Goal: Task Accomplishment & Management: Use online tool/utility

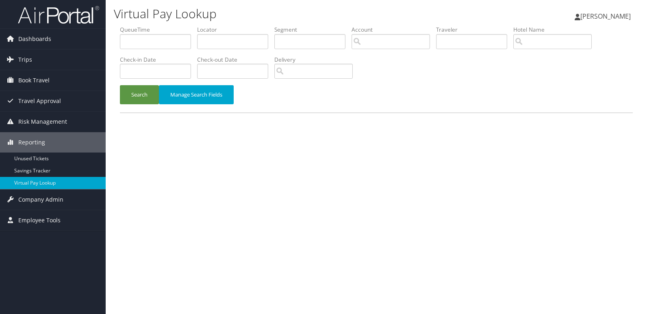
click at [270, 159] on div "Virtual Pay Lookup Mack Bravo Mack Bravo My Settings Travel Agency Contacts Vie…" at bounding box center [376, 157] width 541 height 314
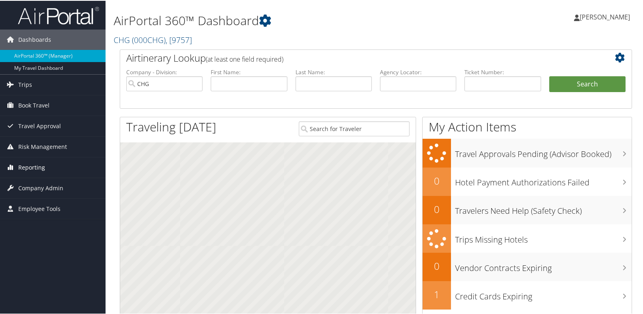
click at [54, 165] on link "Reporting" at bounding box center [53, 167] width 106 height 20
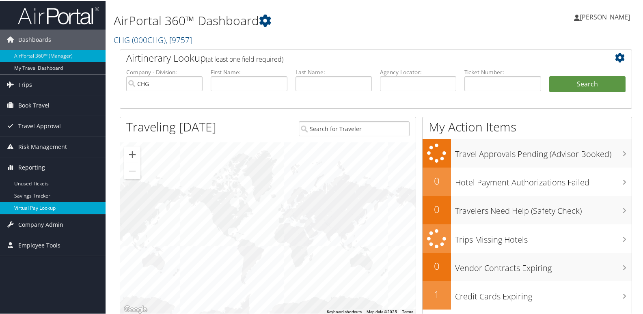
click at [58, 205] on link "Virtual Pay Lookup" at bounding box center [53, 207] width 106 height 12
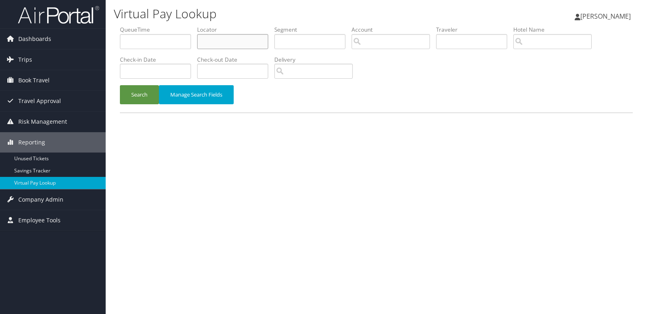
click at [231, 48] on input "text" at bounding box center [232, 41] width 71 height 15
paste input "YYUTEK"
type input "YYUTEK"
click at [140, 95] on button "Search" at bounding box center [139, 94] width 39 height 19
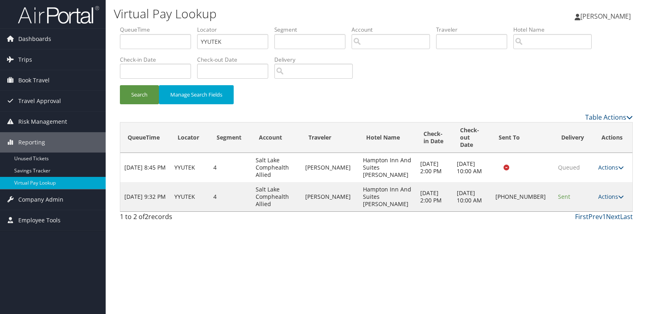
drag, startPoint x: 607, startPoint y: 192, endPoint x: 607, endPoint y: 198, distance: 6.1
click at [607, 193] on link "Actions" at bounding box center [611, 197] width 26 height 8
click at [598, 212] on link "Logs" at bounding box center [582, 215] width 69 height 14
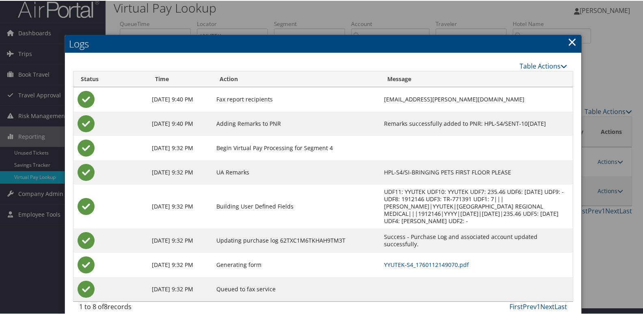
scroll to position [9, 0]
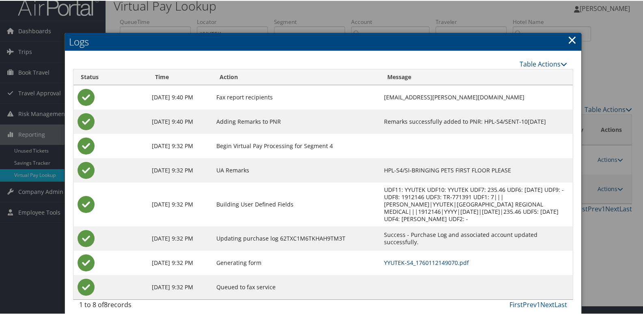
click at [407, 258] on link "YYUTEK-S4_1760112149070.pdf" at bounding box center [426, 262] width 85 height 8
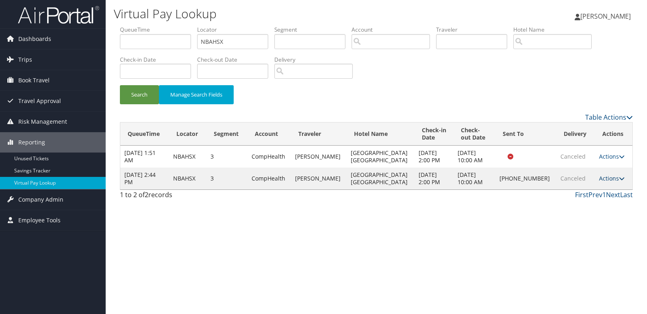
click at [605, 177] on link "Actions" at bounding box center [612, 179] width 26 height 8
click at [595, 192] on link "Logs" at bounding box center [582, 191] width 69 height 14
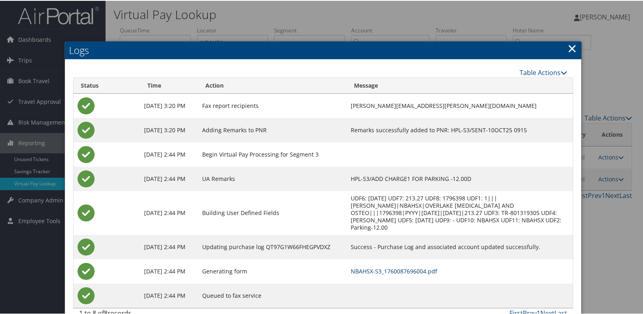
click at [426, 267] on link "NBAHSX-S3_1760087696004.pdf" at bounding box center [394, 271] width 87 height 8
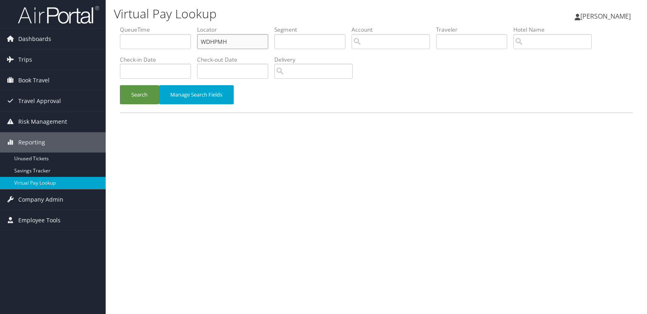
click at [152, 26] on ul "QueueTime Locator WDHPMH Segment Account Traveler Hotel Name Check-in Date Chec…" at bounding box center [376, 26] width 513 height 0
paste input "EXKTMW"
type input "EXKTMW"
click at [137, 102] on button "Search" at bounding box center [139, 94] width 39 height 19
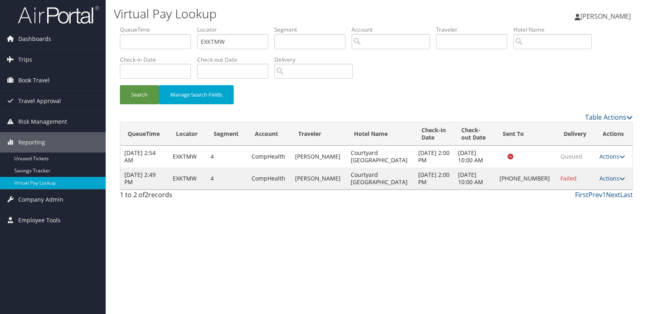
click at [611, 174] on td "Actions Resend Logs Delivery Information View Itinerary" at bounding box center [613, 179] width 37 height 22
drag, startPoint x: 608, startPoint y: 180, endPoint x: 603, endPoint y: 186, distance: 7.5
click at [608, 180] on link "Actions" at bounding box center [612, 179] width 26 height 8
click at [597, 198] on link "Logs" at bounding box center [583, 204] width 69 height 14
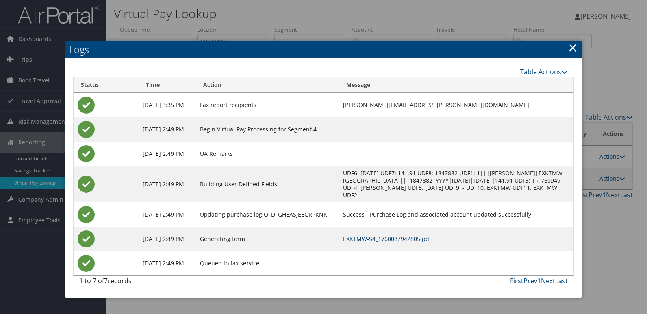
click at [430, 241] on link "EXKTMW-S4_1760087942805.pdf" at bounding box center [387, 239] width 88 height 8
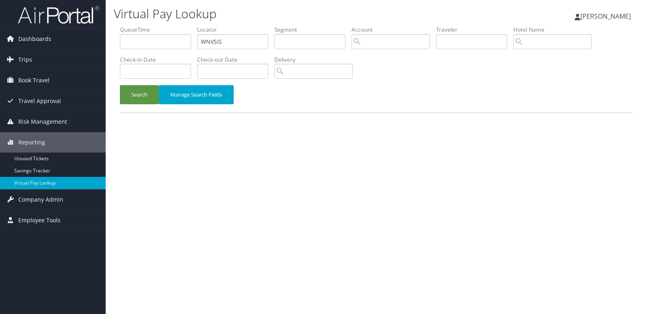
click at [145, 26] on ul "QueueTime Locator WNVSIS Segment Account Traveler Hotel Name Check-in Date Chec…" at bounding box center [376, 26] width 513 height 0
type input "WYJGVX"
click at [143, 93] on button "Search" at bounding box center [139, 94] width 39 height 19
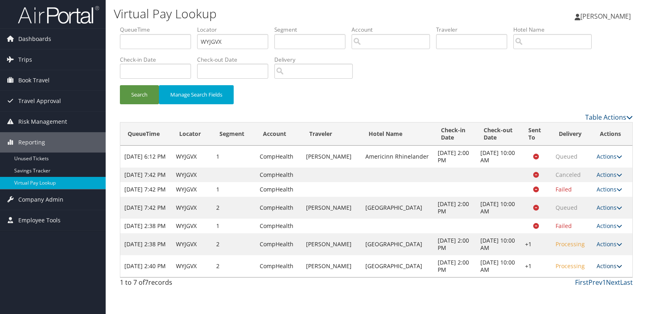
click at [613, 270] on link "Actions" at bounding box center [609, 266] width 26 height 8
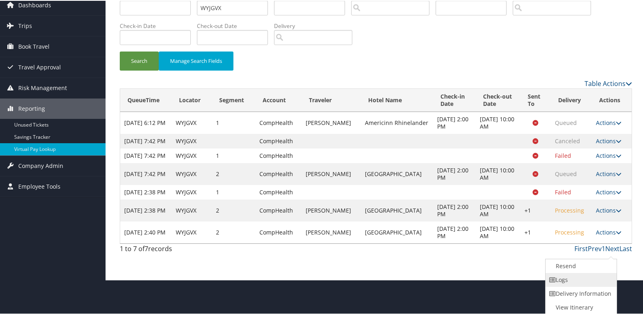
click at [568, 280] on link "Logs" at bounding box center [580, 280] width 69 height 14
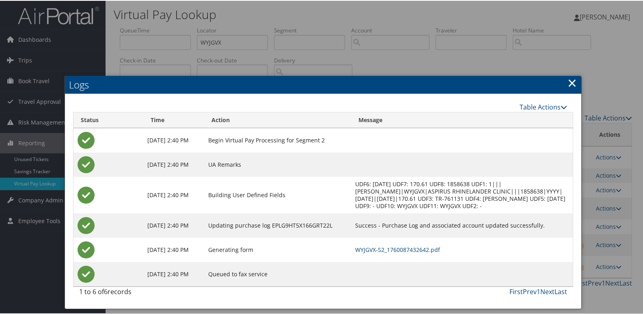
scroll to position [2, 0]
click at [416, 253] on link "WYJGVX-S2_1760087432642.pdf" at bounding box center [397, 249] width 85 height 8
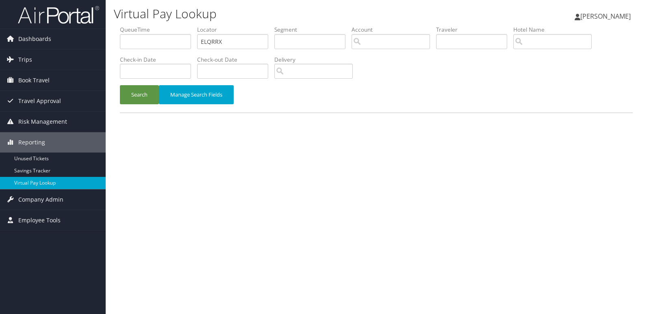
type input "ELQRRX"
click at [145, 109] on div "Search Manage Search Fields" at bounding box center [376, 98] width 525 height 27
click at [143, 90] on button "Search" at bounding box center [139, 94] width 39 height 19
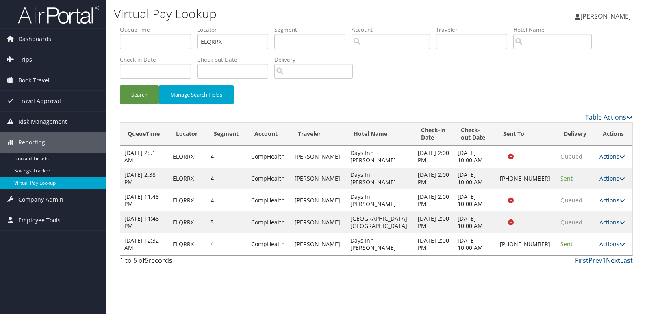
click at [606, 247] on link "Actions" at bounding box center [612, 244] width 26 height 8
click at [588, 264] on link "Logs" at bounding box center [582, 270] width 69 height 14
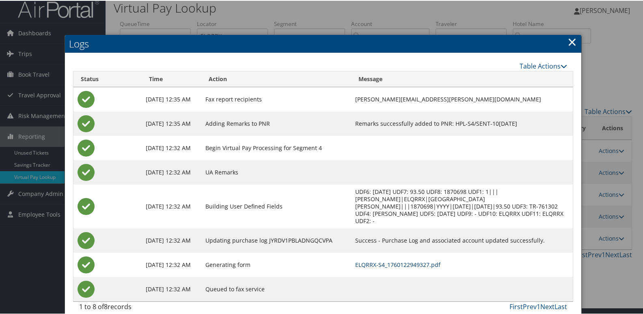
scroll to position [9, 0]
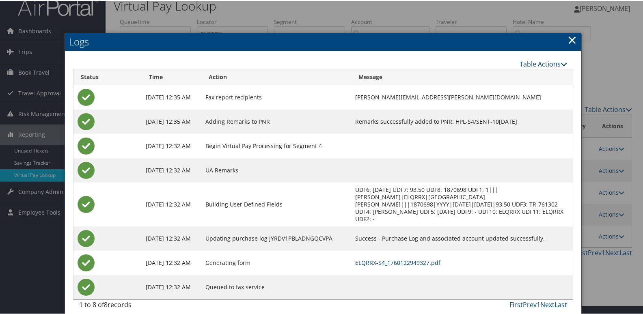
click at [429, 258] on link "ELQRRX-S4_1760122949327.pdf" at bounding box center [397, 262] width 85 height 8
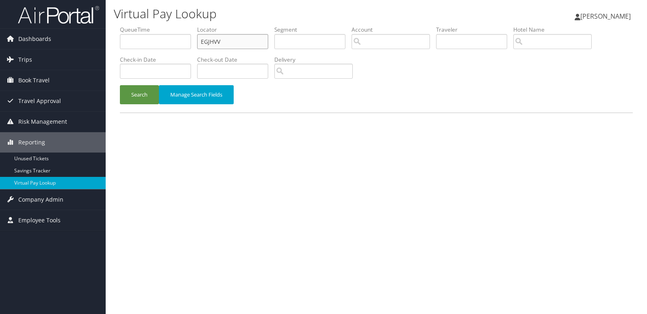
click at [180, 26] on ul "QueueTime Locator EGJHVV Segment Account Traveler Hotel Name Check-in Date Chec…" at bounding box center [376, 26] width 513 height 0
paste input "WVIGCH"
type input "WVIGCH"
click at [135, 93] on button "Search" at bounding box center [139, 94] width 39 height 19
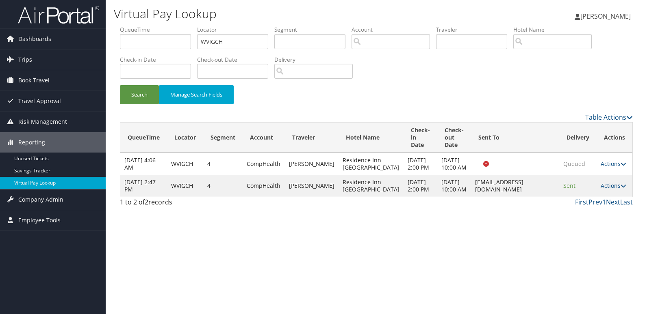
drag, startPoint x: 614, startPoint y: 205, endPoint x: 621, endPoint y: 212, distance: 8.6
click at [614, 190] on link "Actions" at bounding box center [613, 186] width 26 height 8
click at [593, 229] on link "Logs" at bounding box center [596, 234] width 51 height 14
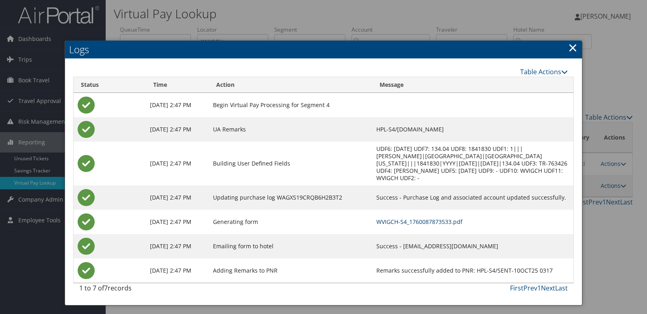
click at [423, 218] on link "WVIGCH-S4_1760087873533.pdf" at bounding box center [419, 222] width 86 height 8
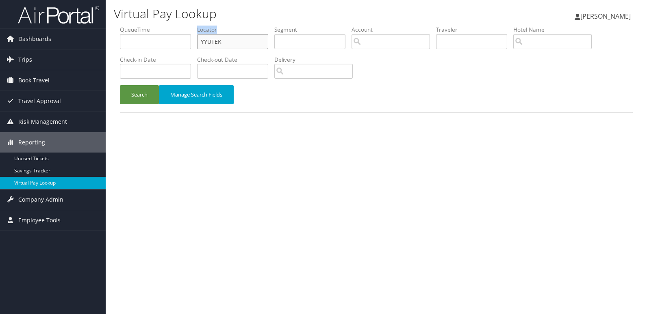
click at [231, 43] on input "YYUTEK" at bounding box center [232, 41] width 71 height 15
paste input "INWRXR, LQMEWC"
click at [238, 43] on input "INWRXR, LQMEWC" at bounding box center [232, 41] width 71 height 15
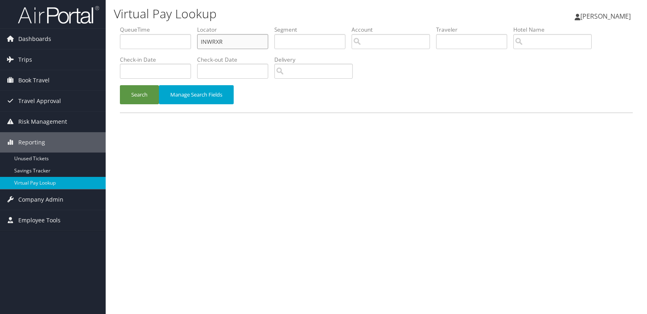
type input "INWRXR"
click at [120, 85] on button "Search" at bounding box center [139, 94] width 39 height 19
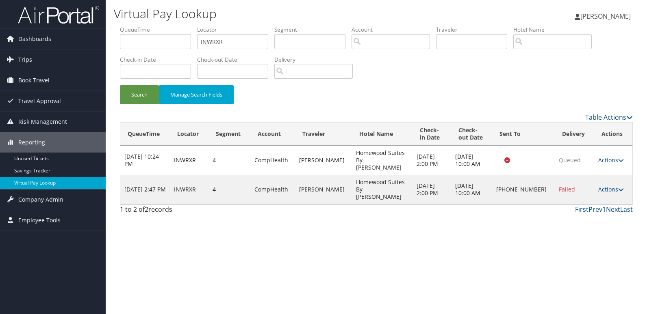
drag, startPoint x: 606, startPoint y: 175, endPoint x: 622, endPoint y: 190, distance: 22.1
click at [607, 186] on link "Actions" at bounding box center [611, 190] width 26 height 8
click at [593, 197] on link "Logs" at bounding box center [583, 204] width 69 height 14
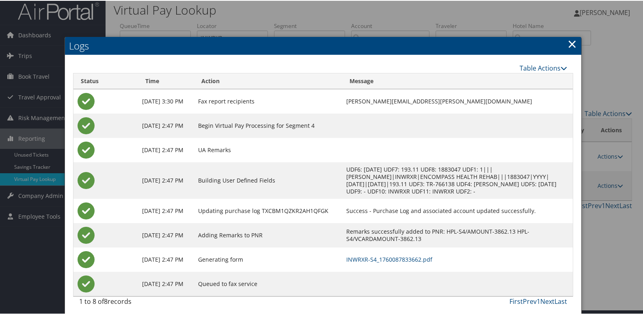
scroll to position [9, 0]
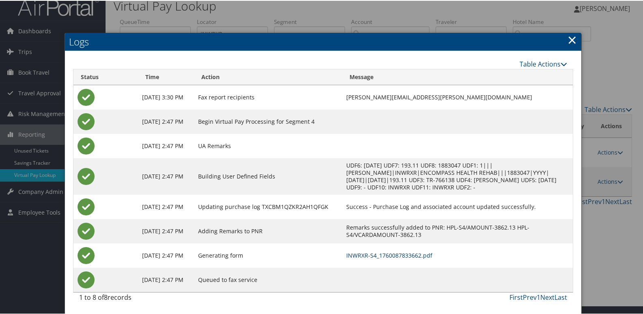
click at [424, 254] on link "INWRXR-S4_1760087833662.pdf" at bounding box center [389, 255] width 86 height 8
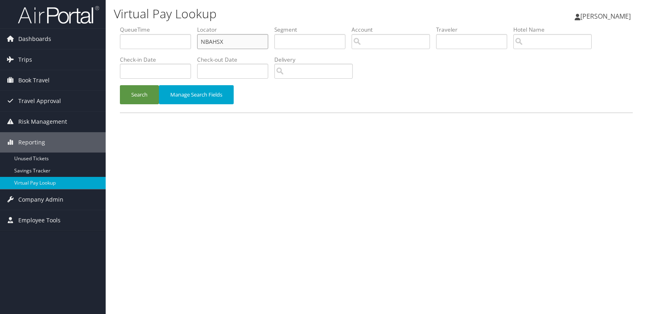
drag, startPoint x: 0, startPoint y: 0, endPoint x: 187, endPoint y: 45, distance: 192.1
click at [191, 26] on ul "QueueTime Locator NBAHSX Segment Account Traveler Hotel Name Check-in Date Chec…" at bounding box center [376, 26] width 513 height 0
paste input "JBEBPF"
type input "JBEBPF"
click at [148, 97] on button "Search" at bounding box center [139, 94] width 39 height 19
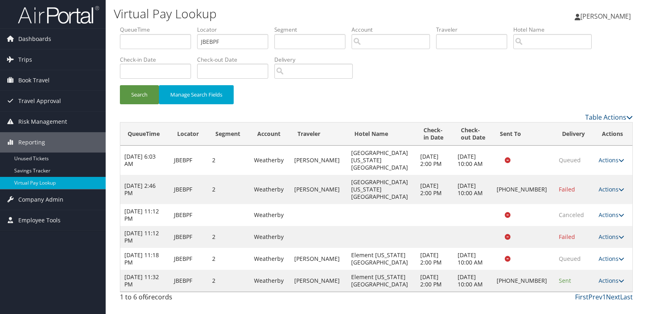
click at [599, 273] on td "Actions Resend Logs Delivery Information View Itinerary" at bounding box center [613, 281] width 38 height 22
click at [602, 277] on link "Actions" at bounding box center [611, 281] width 26 height 8
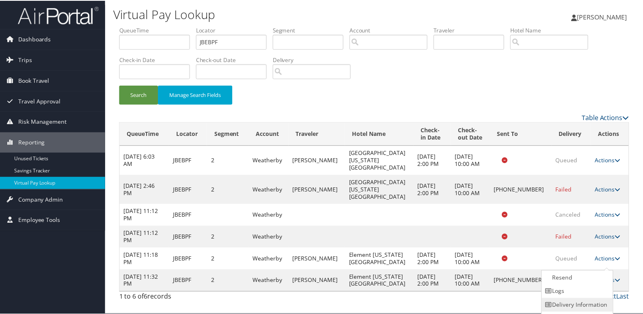
scroll to position [13, 0]
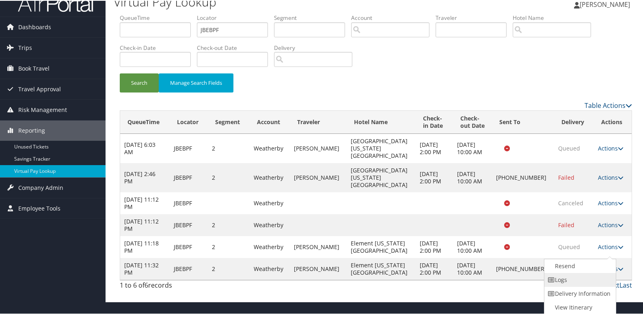
click at [562, 273] on link "Logs" at bounding box center [579, 280] width 69 height 14
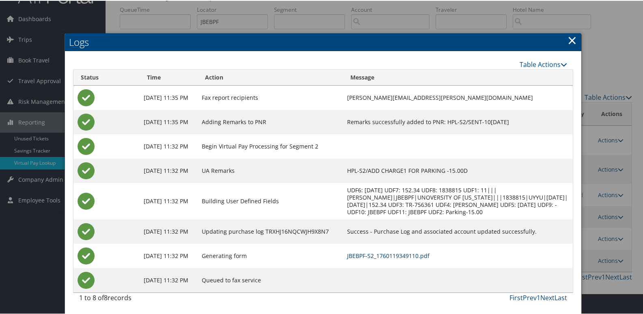
scroll to position [21, 0]
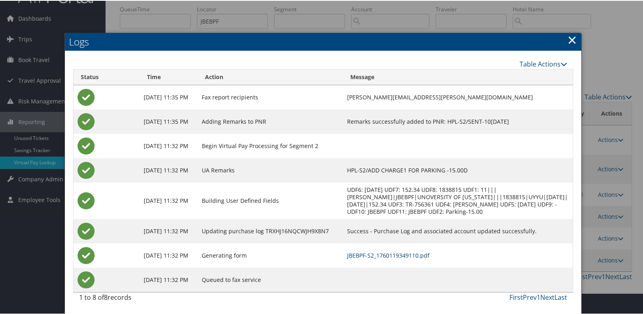
click at [413, 256] on link "JBEBPF-S2_1760119349110.pdf" at bounding box center [388, 255] width 82 height 8
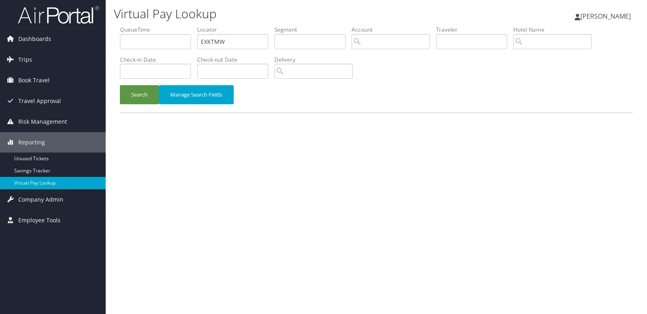
drag, startPoint x: 223, startPoint y: 28, endPoint x: 188, endPoint y: 46, distance: 38.5
click at [183, 26] on ul "QueueTime Locator EXKTMW Segment Account Traveler Hotel Name Check-in Date Chec…" at bounding box center [376, 26] width 513 height 0
drag, startPoint x: 236, startPoint y: 33, endPoint x: 166, endPoint y: 39, distance: 70.1
click at [171, 26] on ul "QueueTime Locator EXKTMW Segment Account Traveler Hotel Name Check-in Date Chec…" at bounding box center [376, 26] width 513 height 0
paste input "QTBDQ"
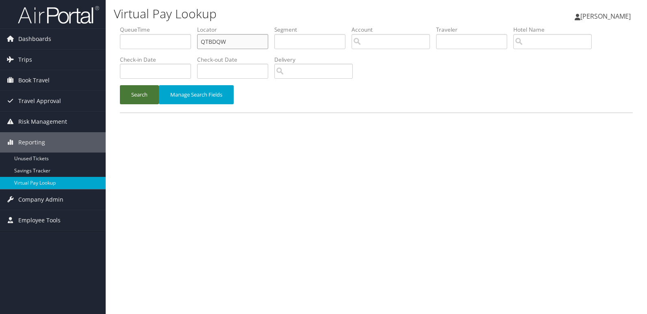
type input "QTBDQW"
click at [138, 91] on button "Search" at bounding box center [139, 94] width 39 height 19
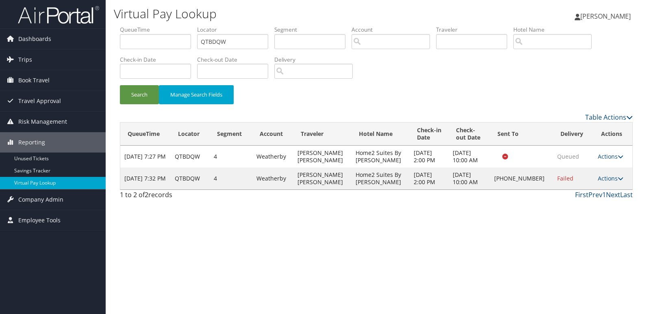
click at [603, 184] on td "Actions Resend Logs Delivery Information View Itinerary" at bounding box center [612, 179] width 39 height 22
click at [612, 182] on link "Actions" at bounding box center [610, 179] width 26 height 8
click at [593, 208] on link "Logs" at bounding box center [582, 215] width 69 height 14
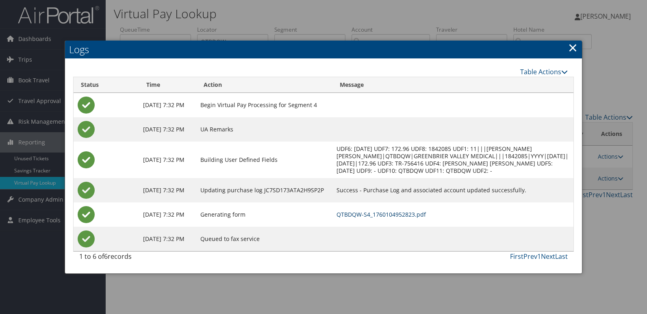
click at [419, 215] on link "QTBDQW-S4_1760104952823.pdf" at bounding box center [380, 215] width 89 height 8
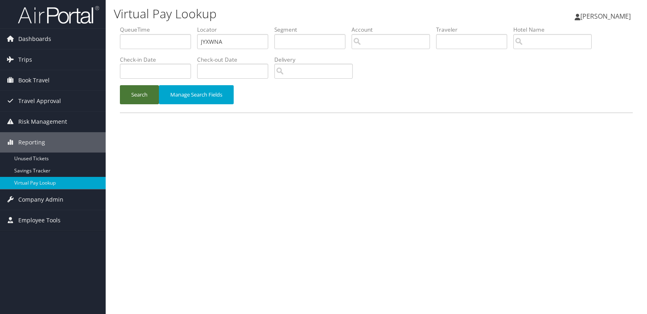
click at [135, 96] on button "Search" at bounding box center [139, 94] width 39 height 19
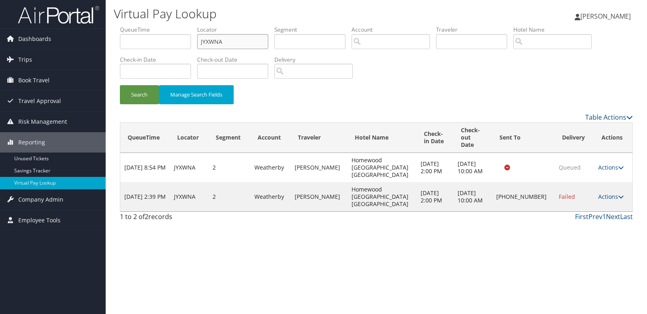
drag, startPoint x: 250, startPoint y: 44, endPoint x: 182, endPoint y: 65, distance: 70.6
click at [184, 26] on ul "QueueTime Locator JYXWNA Segment Account Traveler Hotel Name Check-in Date Chec…" at bounding box center [376, 26] width 513 height 0
paste input "OFLIAH"
type input "OFLIAH"
click at [133, 93] on button "Search" at bounding box center [139, 94] width 39 height 19
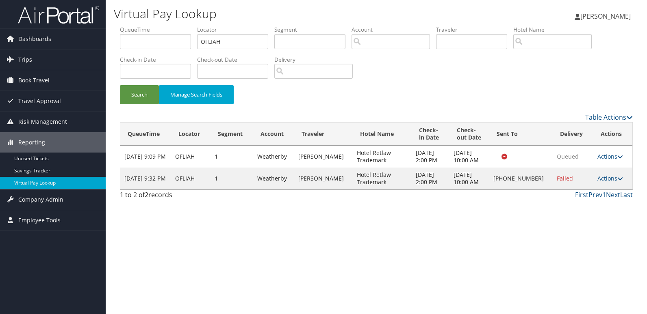
drag, startPoint x: 602, startPoint y: 190, endPoint x: 623, endPoint y: 198, distance: 22.6
click at [602, 182] on link "Actions" at bounding box center [610, 179] width 26 height 8
click at [568, 212] on link "Logs" at bounding box center [582, 215] width 69 height 14
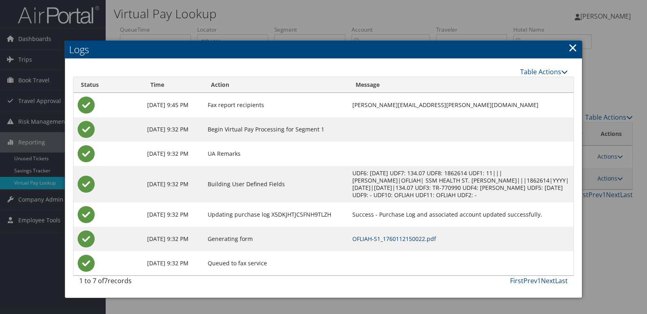
click at [432, 240] on link "OFLIAH-S1_1760112150022.pdf" at bounding box center [394, 239] width 84 height 8
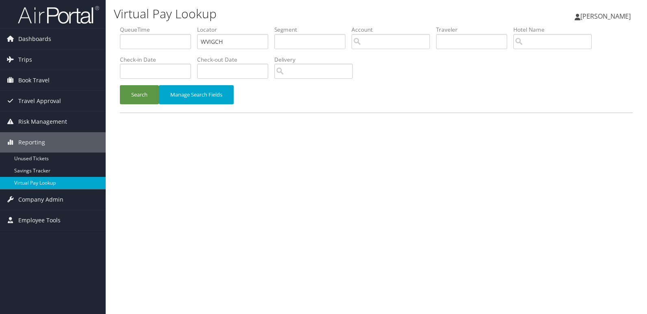
click at [156, 26] on ul "QueueTime Locator WVIGCH Segment Account Traveler Hotel Name Check-in Date Chec…" at bounding box center [376, 26] width 513 height 0
type input "YYAJYT"
click at [130, 96] on button "Search" at bounding box center [139, 94] width 39 height 19
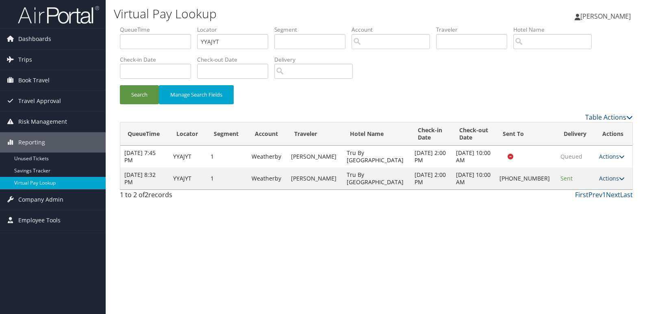
drag, startPoint x: 614, startPoint y: 175, endPoint x: 608, endPoint y: 191, distance: 16.4
click at [614, 176] on link "Actions" at bounding box center [612, 179] width 26 height 8
click at [583, 201] on link "Logs" at bounding box center [583, 204] width 69 height 14
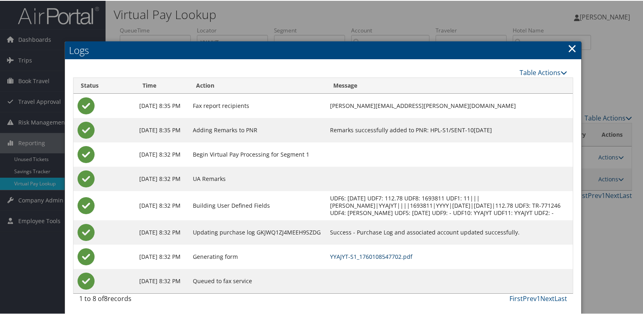
click at [394, 260] on link "YYAJYT-S1_1760108547702.pdf" at bounding box center [371, 256] width 82 height 8
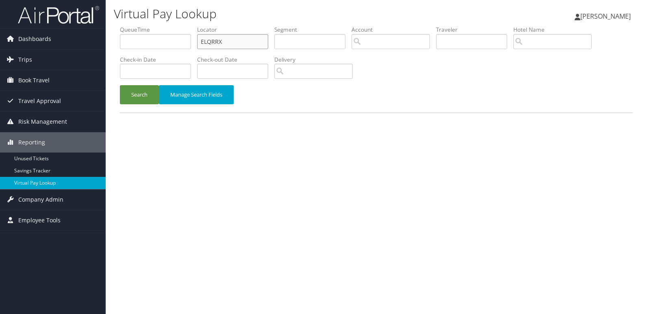
drag, startPoint x: 239, startPoint y: 41, endPoint x: 150, endPoint y: 58, distance: 91.1
click at [175, 26] on ul "QueueTime Locator ELQRRX Segment Account Traveler Hotel Name Check-in Date Chec…" at bounding box center [376, 26] width 513 height 0
paste input "FUZPVW"
type input "FUZPVW"
click at [131, 88] on button "Search" at bounding box center [139, 94] width 39 height 19
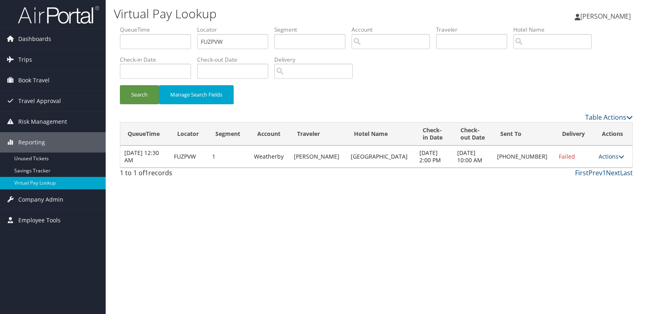
click at [605, 157] on link "Actions" at bounding box center [611, 157] width 26 height 8
click at [598, 184] on link "Logs" at bounding box center [582, 182] width 69 height 14
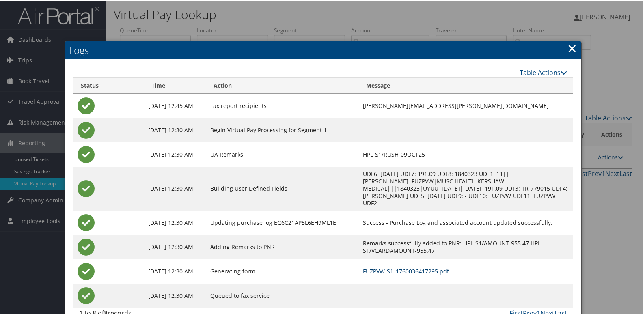
click at [420, 267] on link "FUZPVW-S1_1760036417295.pdf" at bounding box center [406, 271] width 86 height 8
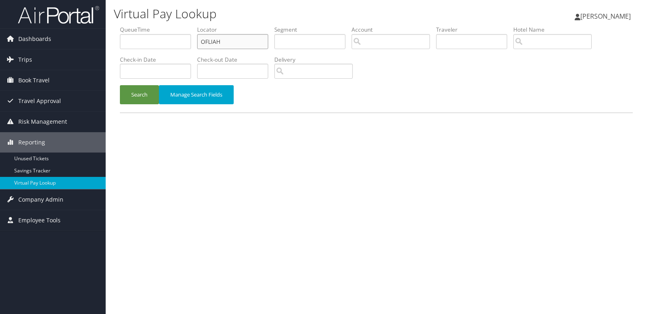
click at [199, 43] on input "OFLIAH" at bounding box center [232, 41] width 71 height 15
paste input "JYXWNA"
type input "JYXWNA"
click at [139, 86] on button "Search" at bounding box center [139, 94] width 39 height 19
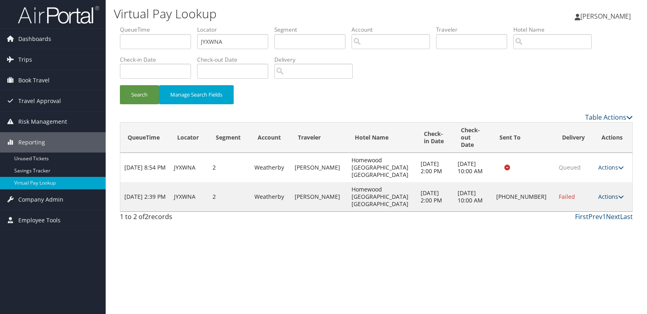
click at [599, 193] on link "Actions" at bounding box center [611, 197] width 26 height 8
click at [592, 216] on link "Logs" at bounding box center [582, 215] width 69 height 14
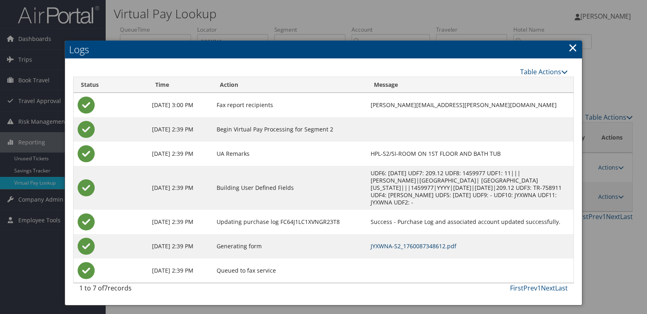
click at [410, 242] on link "JYXWNA-S2_1760087348612.pdf" at bounding box center [413, 246] width 86 height 8
